Goal: Task Accomplishment & Management: Manage account settings

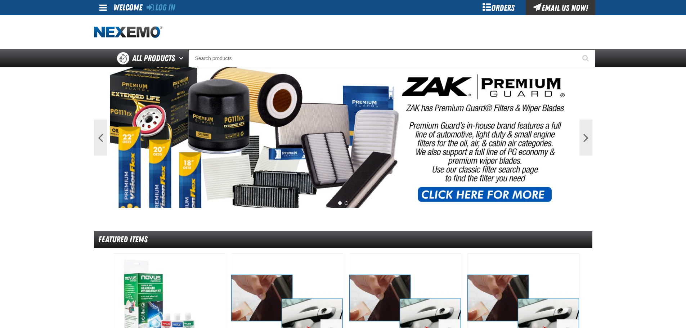
click at [509, 6] on div "Orders" at bounding box center [499, 7] width 54 height 15
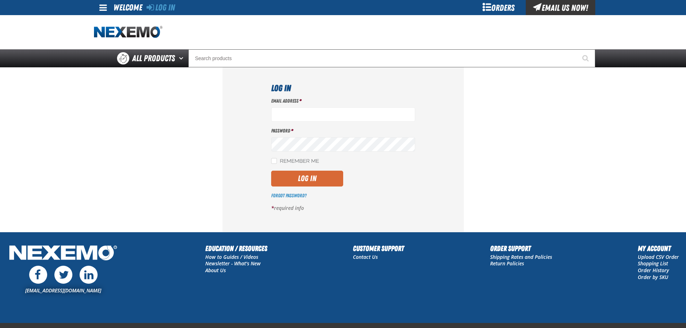
type input "tony_morris@kennykent.com"
click at [290, 181] on button "Log In" at bounding box center [307, 179] width 72 height 16
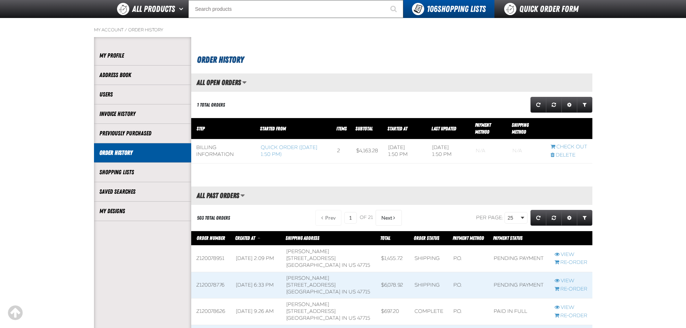
scroll to position [108, 0]
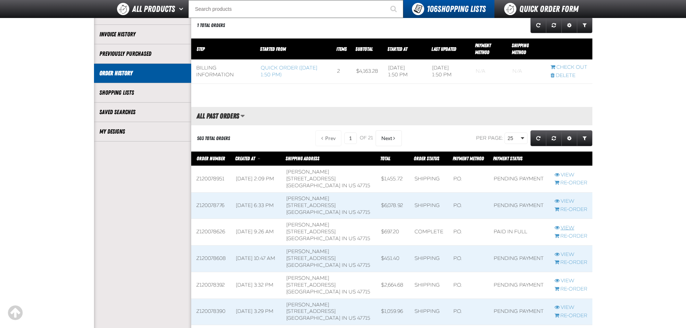
click at [566, 227] on link "View" at bounding box center [571, 228] width 33 height 7
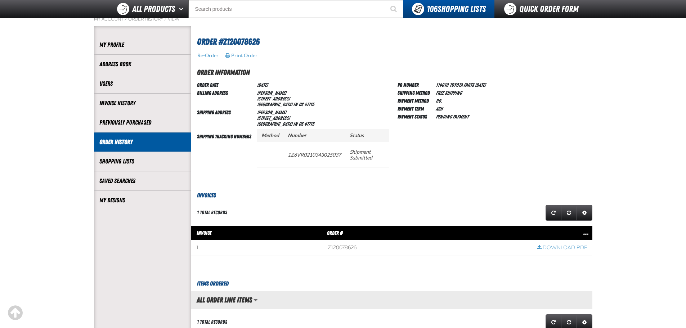
scroll to position [36, 0]
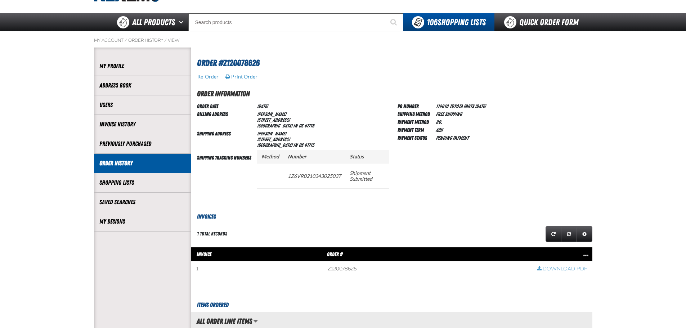
click at [248, 77] on button "Print Order" at bounding box center [241, 77] width 33 height 6
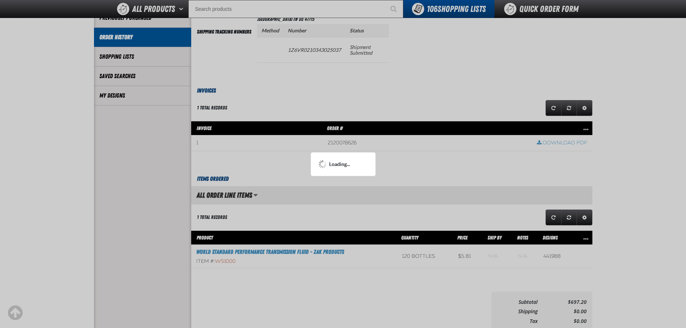
scroll to position [0, 0]
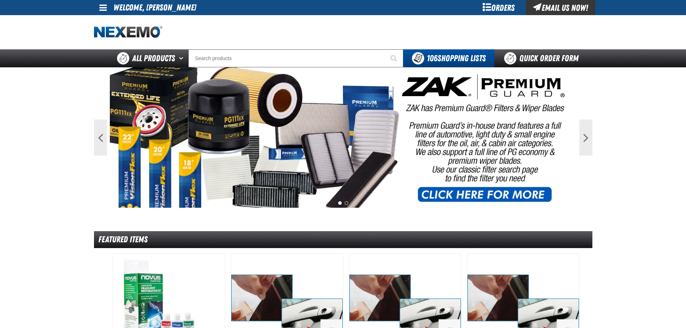
click at [492, 6] on div "Orders" at bounding box center [499, 7] width 54 height 15
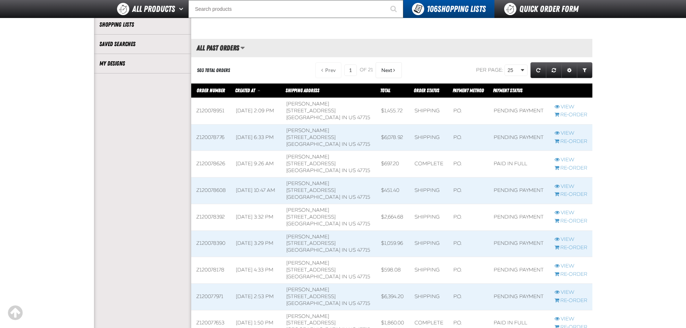
scroll to position [216, 0]
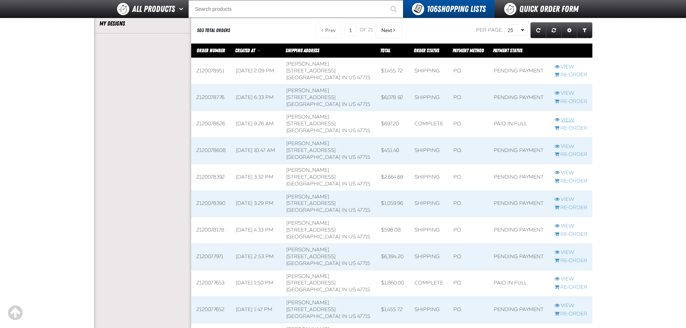
click at [564, 119] on link "View" at bounding box center [571, 120] width 33 height 7
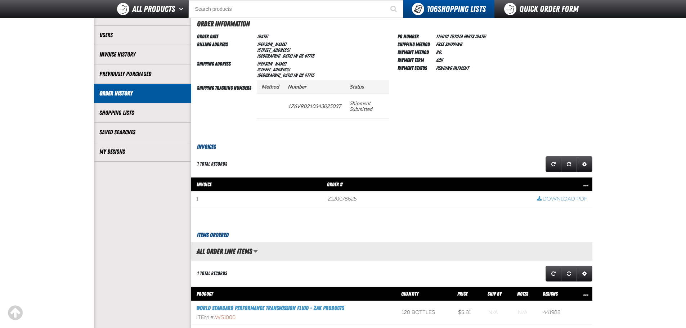
scroll to position [108, 0]
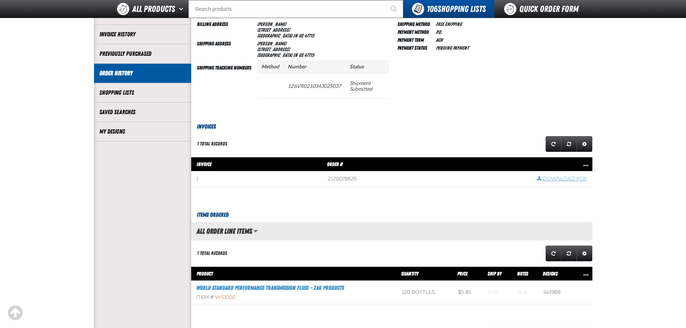
click at [548, 179] on link "Download PDF" at bounding box center [562, 179] width 50 height 7
